Goal: Navigation & Orientation: Find specific page/section

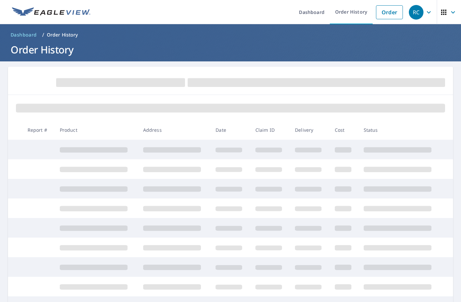
click at [427, 13] on icon "button" at bounding box center [429, 12] width 4 height 2
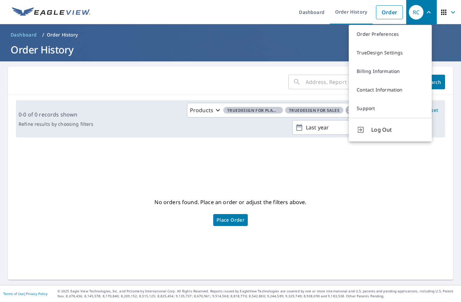
click at [449, 13] on icon "button" at bounding box center [453, 12] width 8 height 8
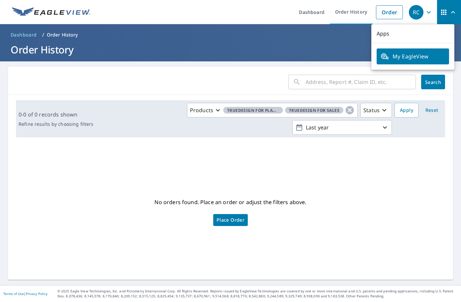
click at [421, 16] on span "RC" at bounding box center [421, 12] width 25 height 16
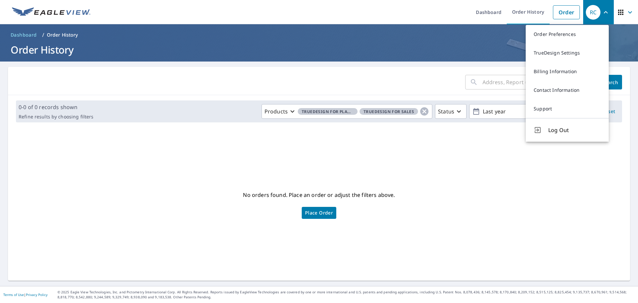
click at [461, 14] on icon "button" at bounding box center [630, 12] width 8 height 8
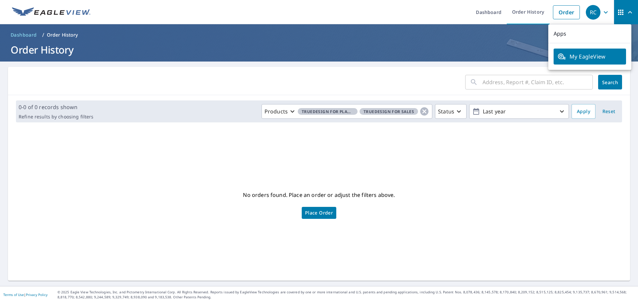
click at [461, 56] on span "My EagleView" at bounding box center [589, 56] width 64 height 8
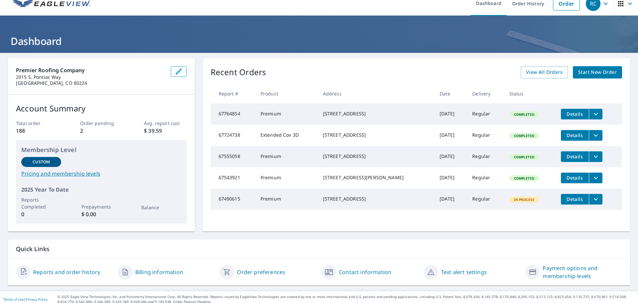
scroll to position [13, 0]
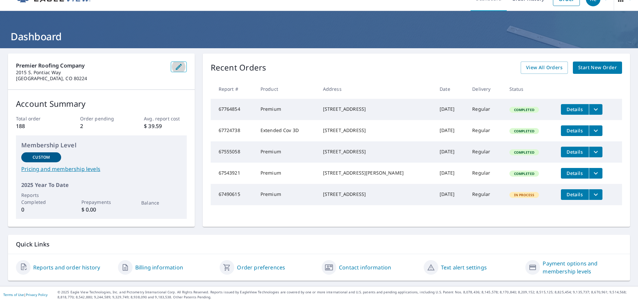
click at [178, 66] on icon "button" at bounding box center [179, 67] width 8 height 8
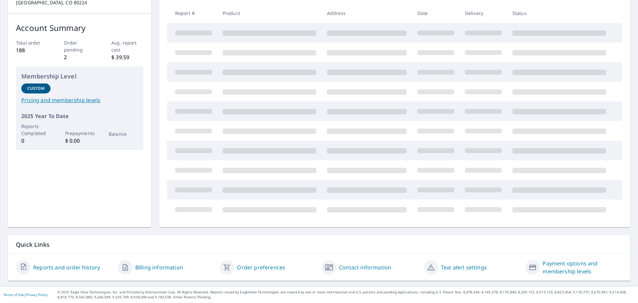
scroll to position [13, 0]
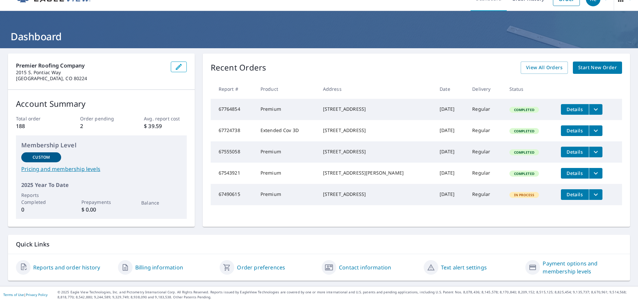
click at [572, 271] on link "Payment options and membership levels" at bounding box center [582, 267] width 79 height 16
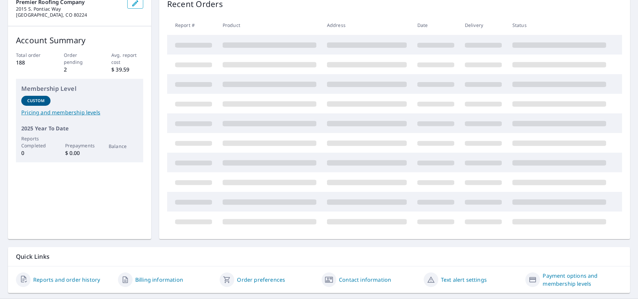
scroll to position [89, 0]
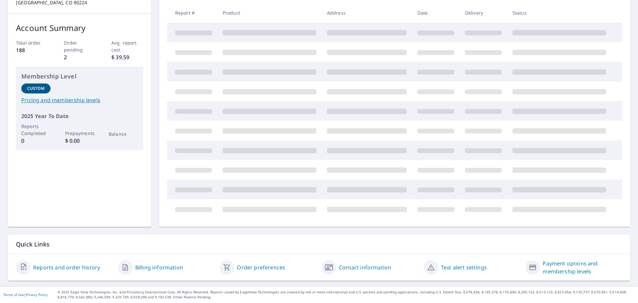
click at [85, 100] on link "Pricing and membership levels" at bounding box center [79, 100] width 117 height 8
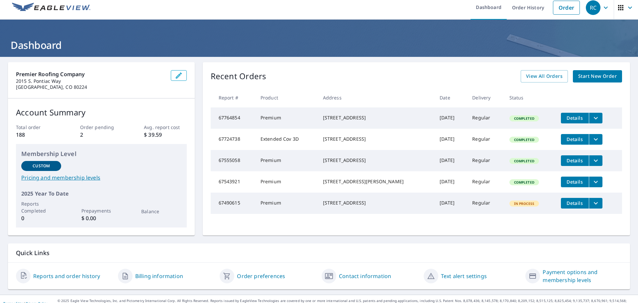
scroll to position [0, 0]
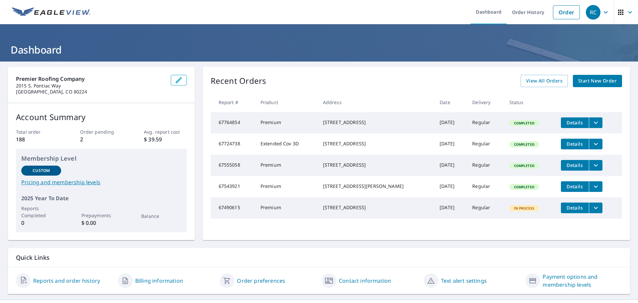
click at [621, 12] on span "button" at bounding box center [626, 12] width 19 height 16
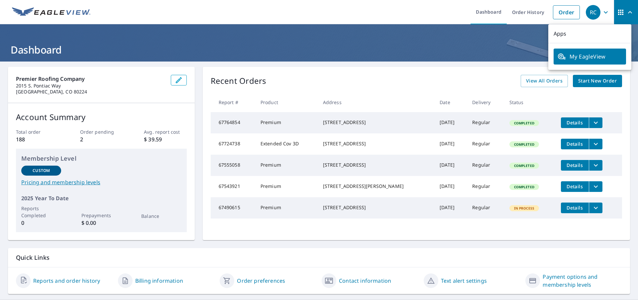
click at [629, 70] on ul "My EagleView" at bounding box center [589, 56] width 83 height 27
drag, startPoint x: 629, startPoint y: 73, endPoint x: 586, endPoint y: 72, distance: 42.2
click at [628, 70] on ul "My EagleView" at bounding box center [589, 56] width 83 height 27
click at [604, 13] on icon "button" at bounding box center [606, 12] width 4 height 2
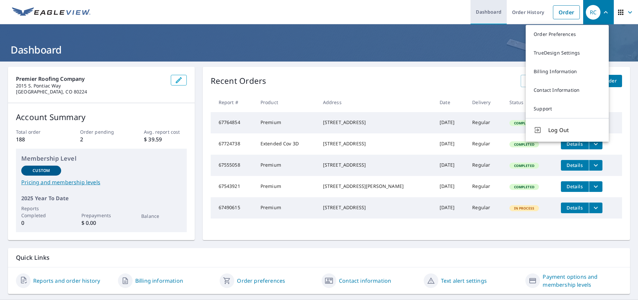
click at [499, 16] on link "Dashboard" at bounding box center [488, 12] width 36 height 24
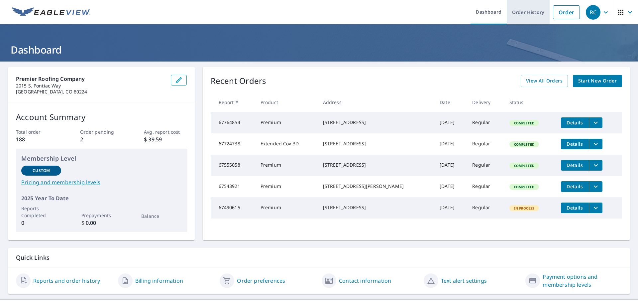
click at [513, 20] on link "Order History" at bounding box center [528, 12] width 43 height 24
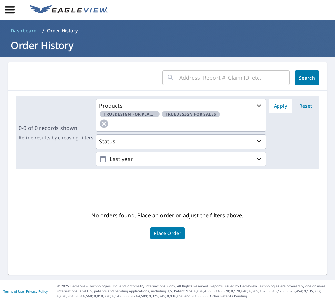
click at [13, 9] on icon "button" at bounding box center [10, 10] width 12 height 12
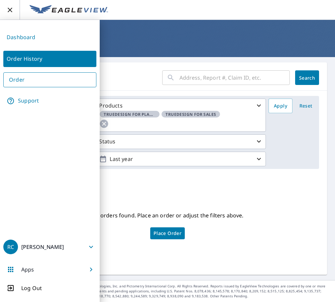
click at [91, 248] on icon "button" at bounding box center [91, 247] width 4 height 2
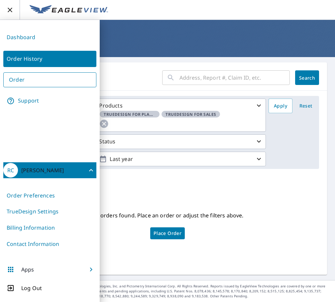
click at [87, 270] on span "Apps" at bounding box center [49, 270] width 93 height 16
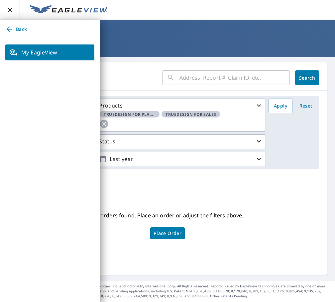
click at [10, 31] on icon "button" at bounding box center [9, 29] width 8 height 8
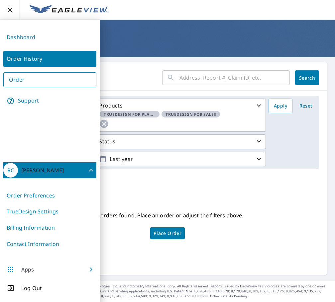
click at [284, 210] on div "No orders found. Place an order or adjust the filters above. Place Order" at bounding box center [167, 225] width 308 height 90
